Goal: Find specific page/section: Find specific page/section

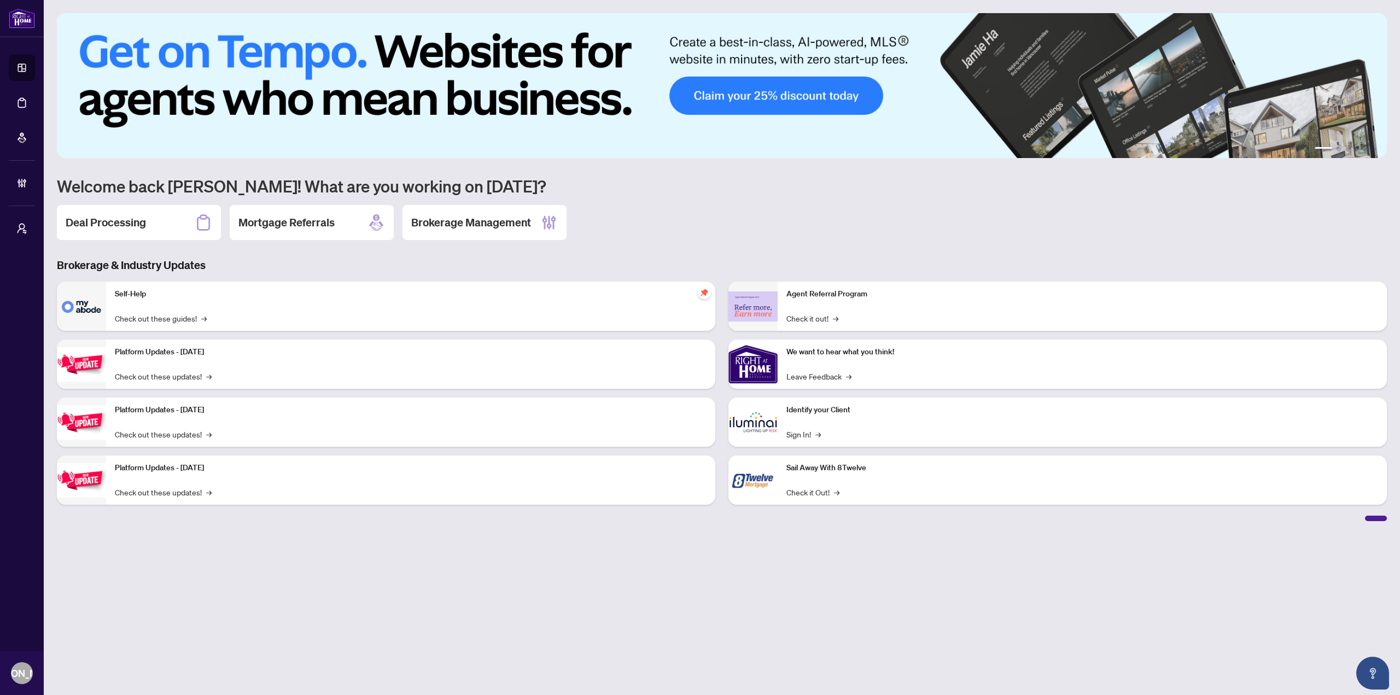
click at [420, 604] on main "1 2 3 4 5 6 Welcome back [PERSON_NAME]! What are you working on [DATE]? Deal Pr…" at bounding box center [722, 347] width 1357 height 695
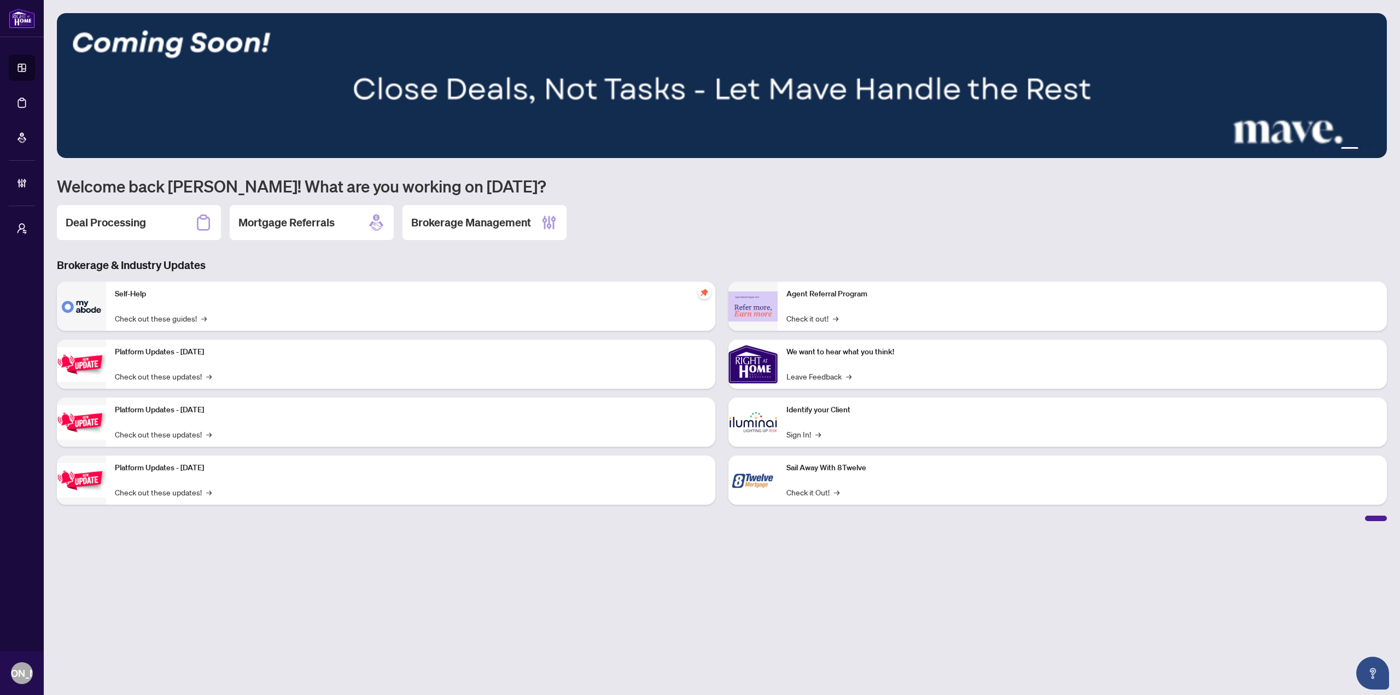
click at [435, 604] on main "1 2 3 4 5 6 Welcome back [PERSON_NAME]! What are you working on [DATE]? Deal Pr…" at bounding box center [722, 347] width 1357 height 695
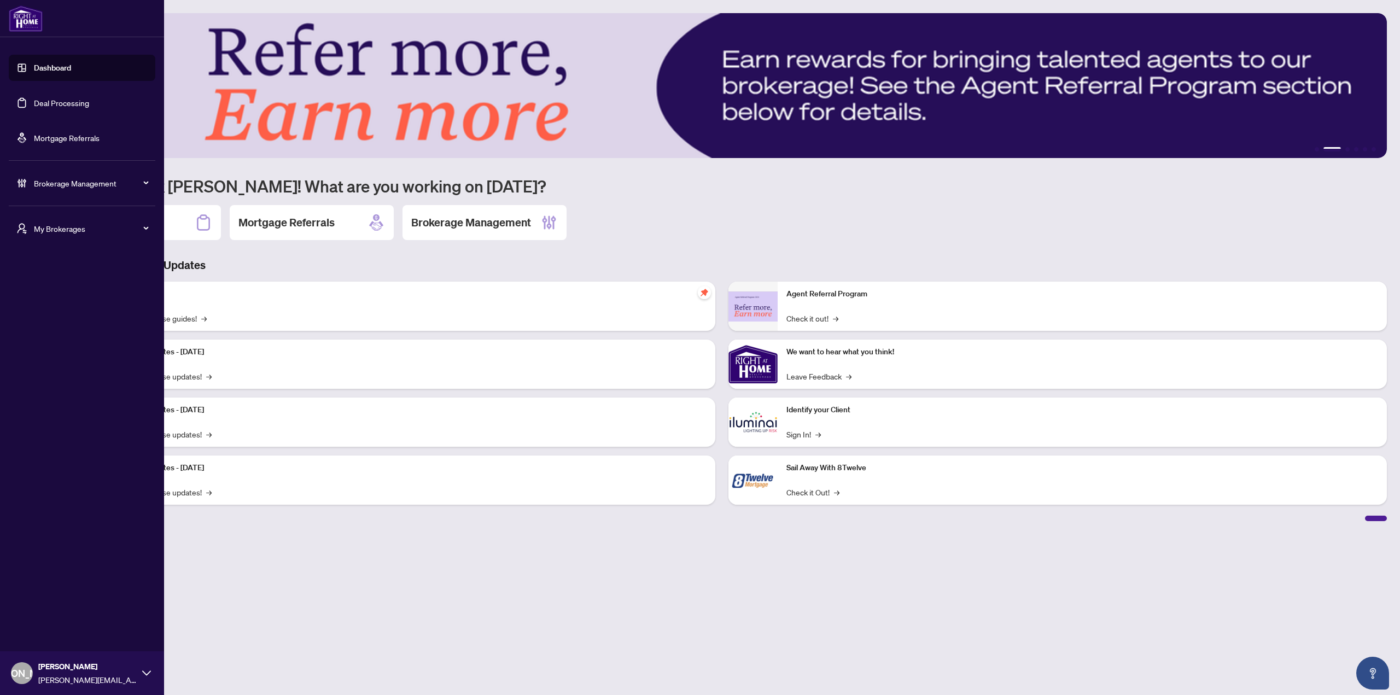
click at [70, 227] on span "My Brokerages" at bounding box center [91, 229] width 114 height 12
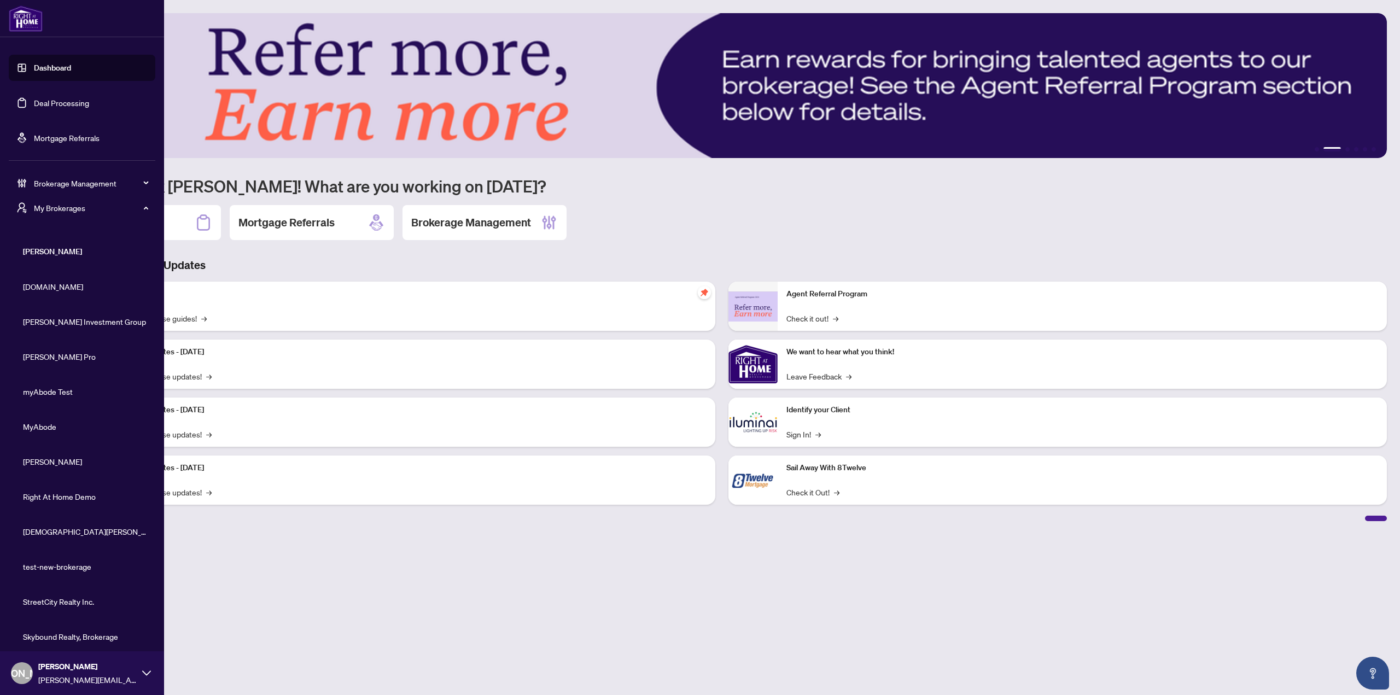
scroll to position [21, 0]
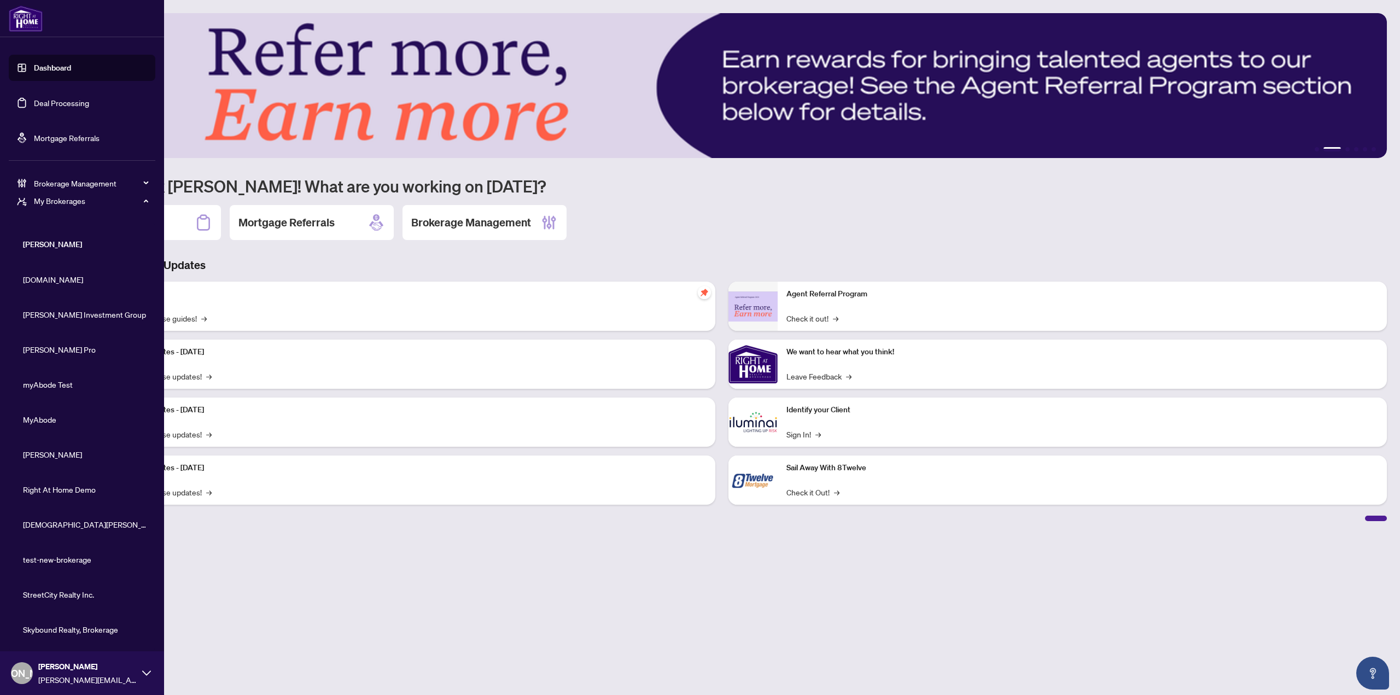
click at [60, 631] on span "Skybound Realty, Brokerage" at bounding box center [85, 630] width 125 height 12
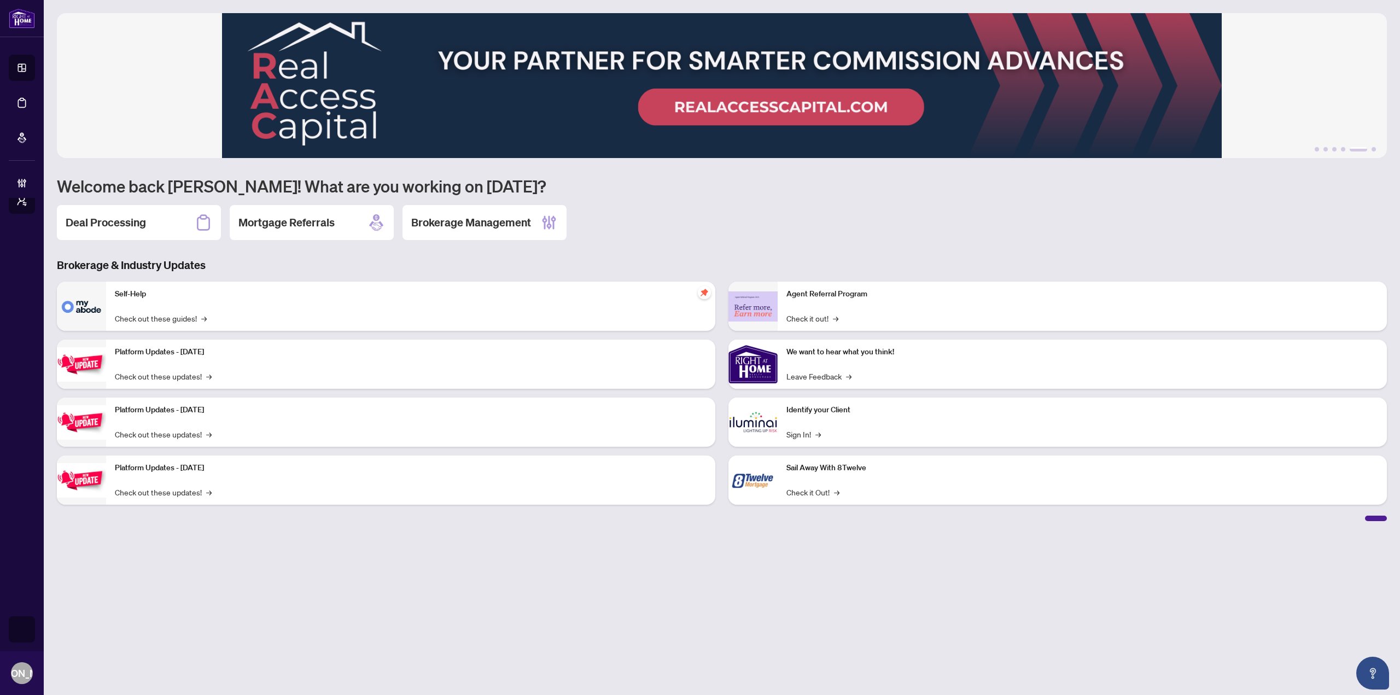
scroll to position [0, 0]
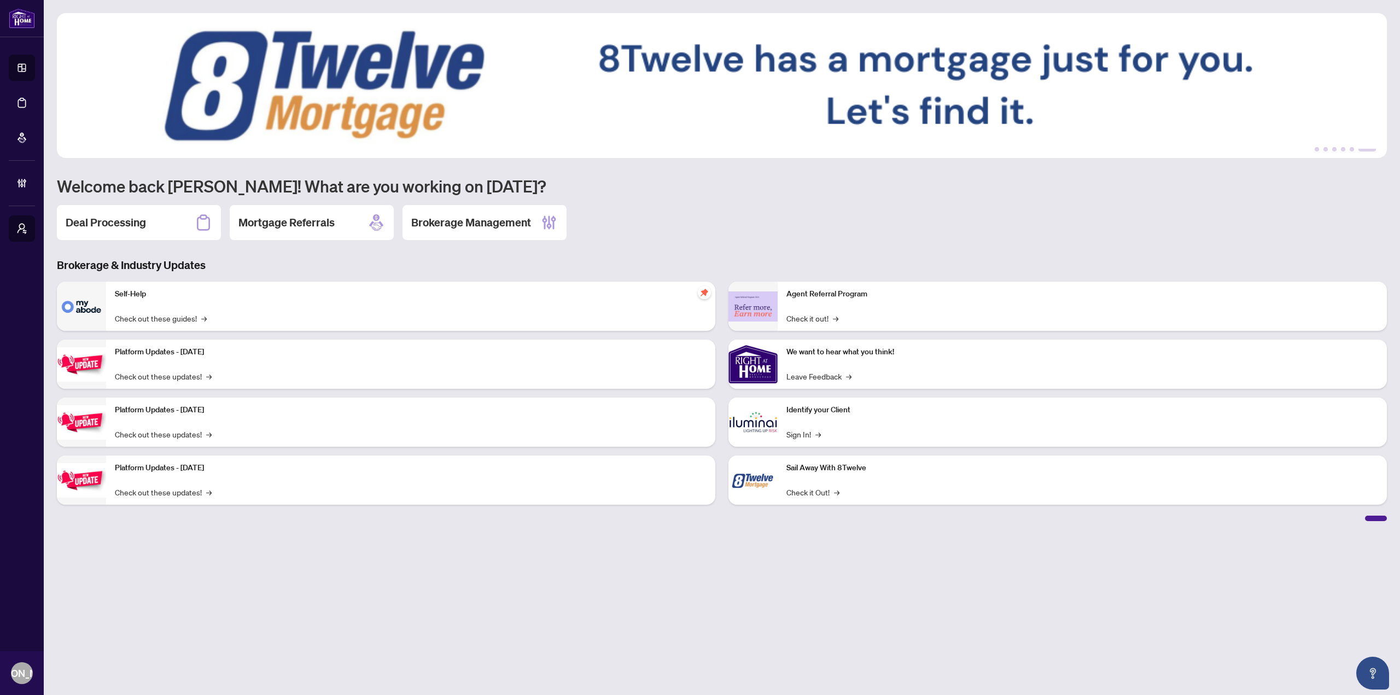
click at [643, 208] on div "Deal Processing Mortgage Referrals Brokerage Management" at bounding box center [722, 222] width 1330 height 35
